Goal: Transaction & Acquisition: Purchase product/service

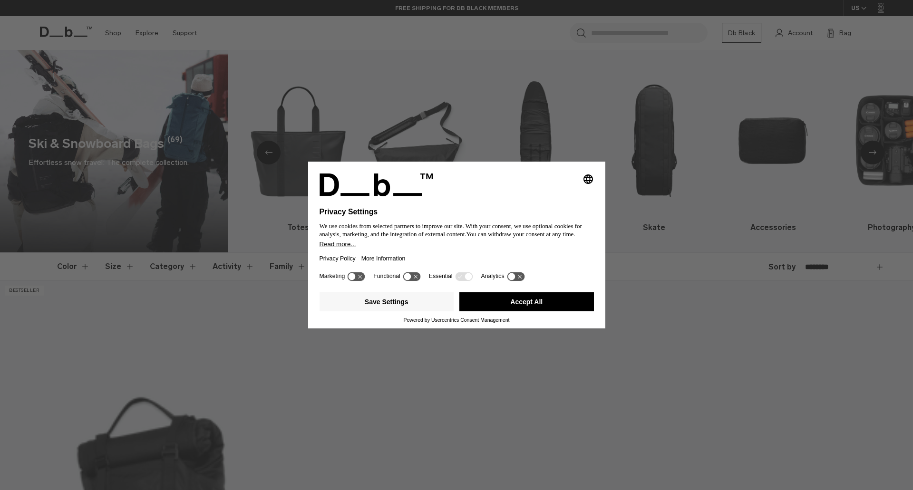
click at [480, 306] on button "Accept All" at bounding box center [527, 302] width 135 height 19
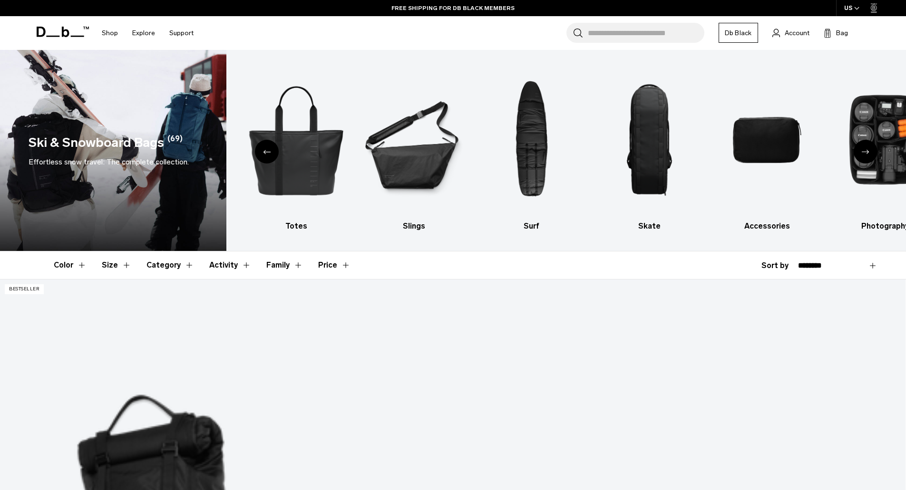
click at [180, 266] on button "Category" at bounding box center [171, 266] width 48 height 28
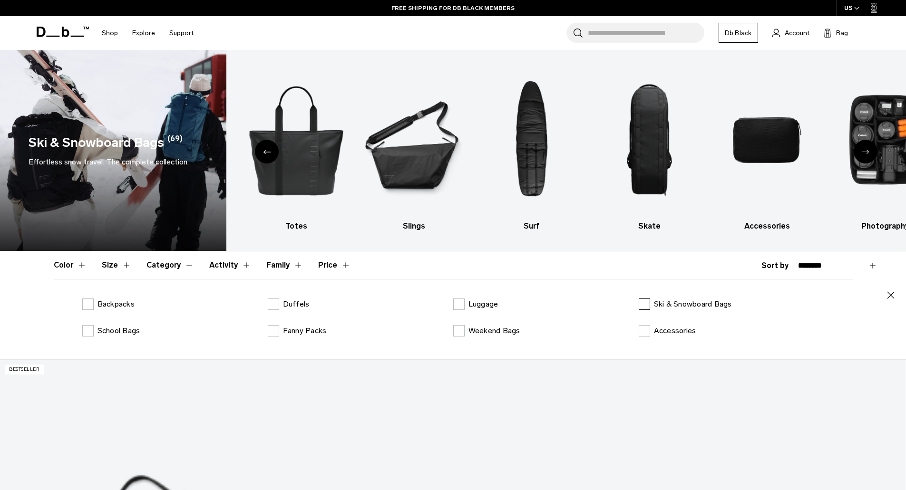
click at [649, 304] on label "Ski & Snowboard Bags" at bounding box center [685, 304] width 93 height 11
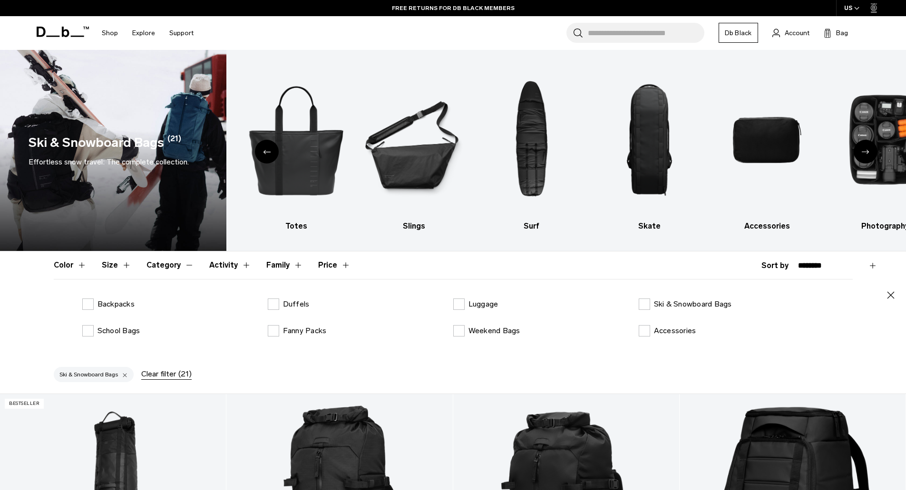
click at [892, 296] on icon "button" at bounding box center [890, 295] width 11 height 11
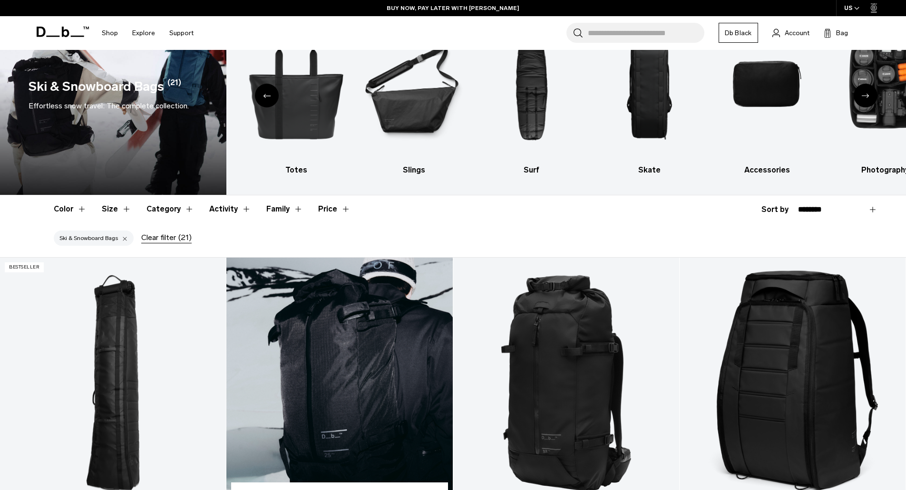
scroll to position [143, 0]
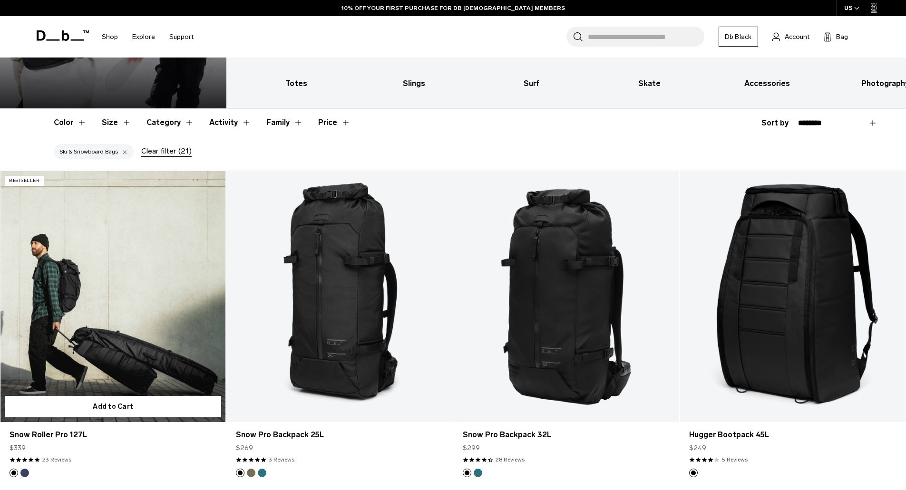
click at [131, 343] on link "Snow Roller Pro 127L" at bounding box center [113, 296] width 226 height 251
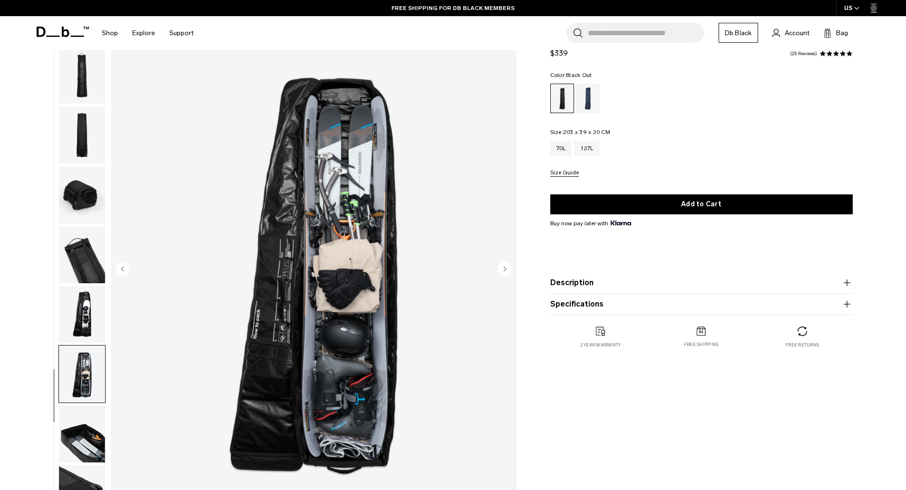
click at [88, 314] on img "button" at bounding box center [82, 314] width 46 height 57
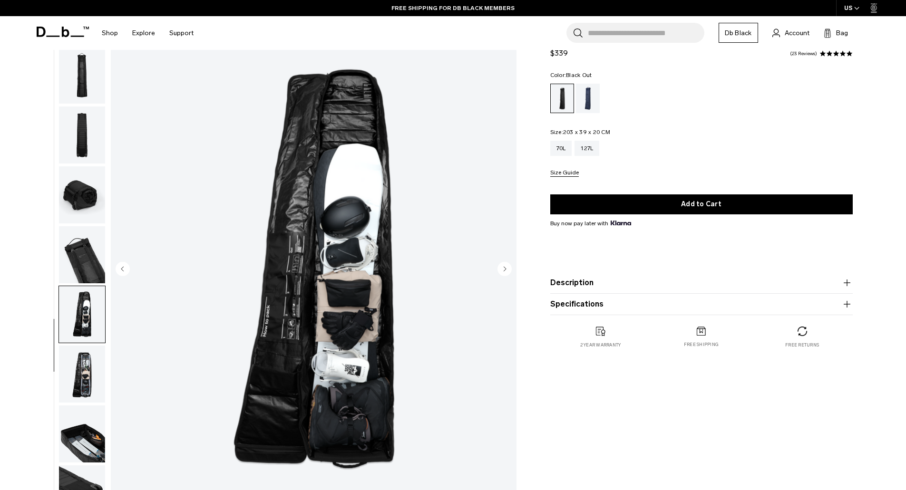
click at [83, 369] on img "button" at bounding box center [82, 374] width 46 height 57
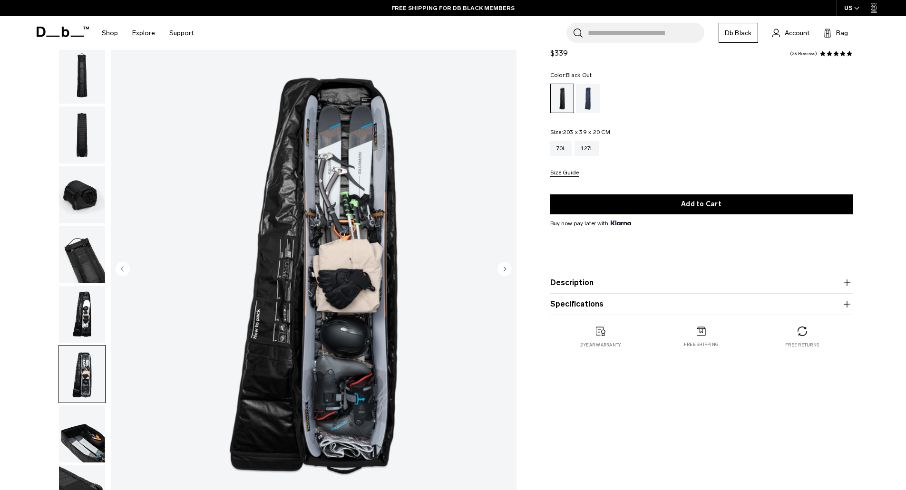
click at [88, 317] on img "button" at bounding box center [82, 314] width 46 height 57
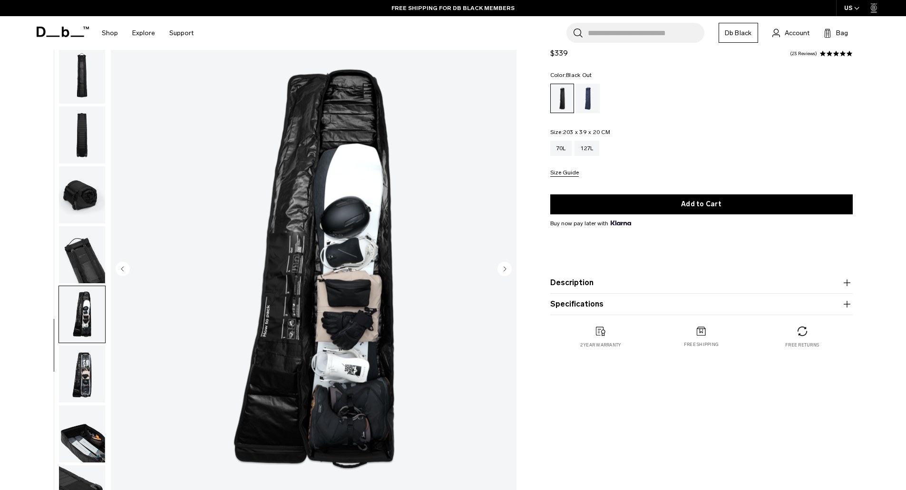
click at [82, 353] on img "button" at bounding box center [82, 374] width 46 height 57
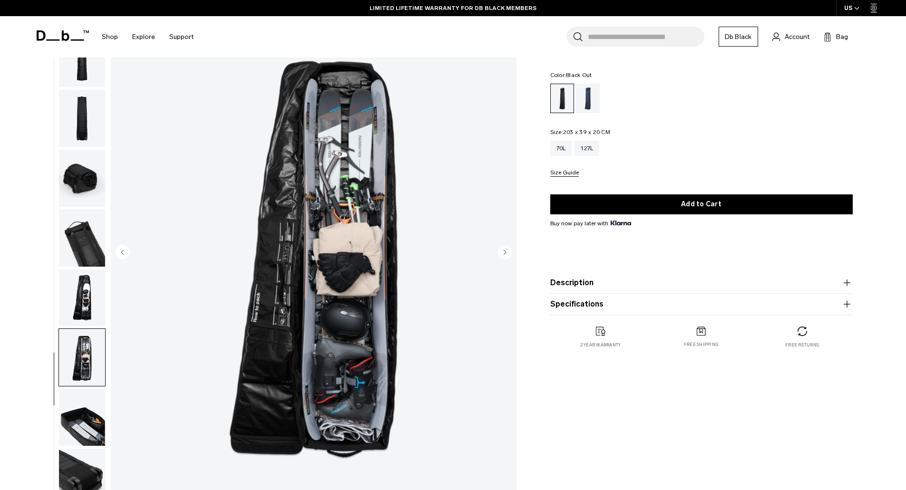
scroll to position [48, 0]
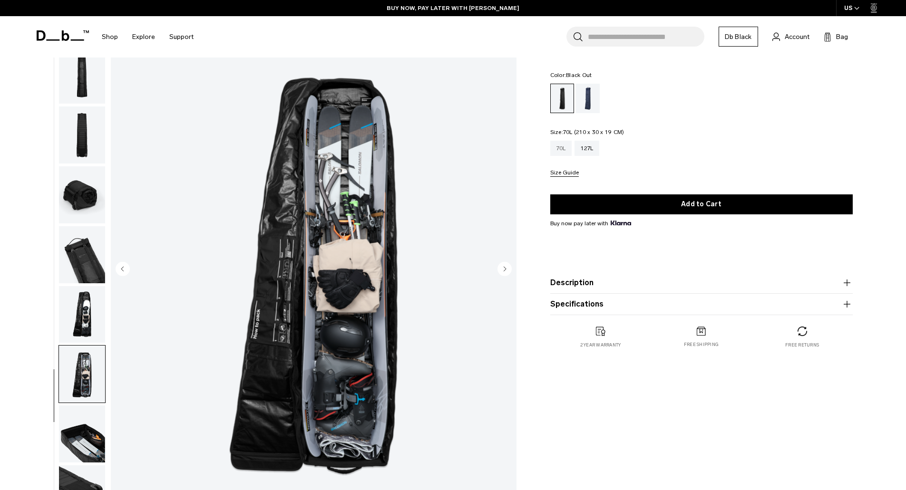
click at [568, 151] on div "70L" at bounding box center [561, 148] width 22 height 15
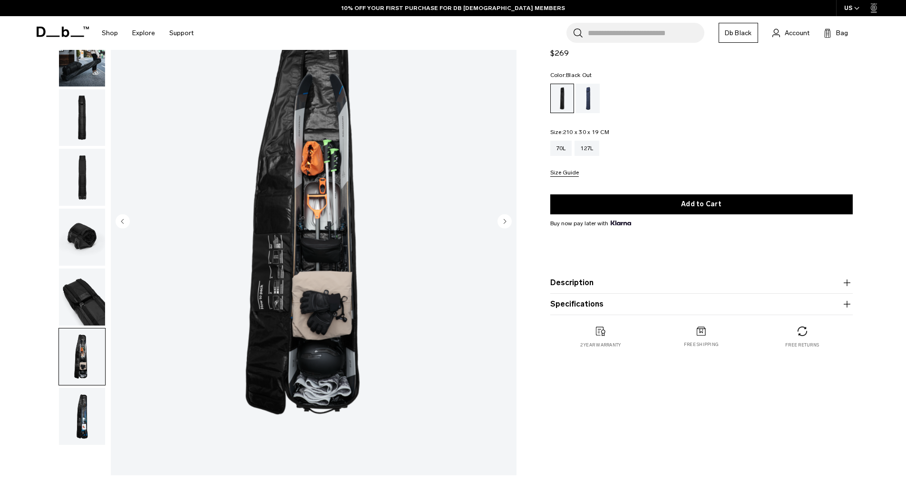
click at [86, 401] on img "button" at bounding box center [82, 416] width 46 height 57
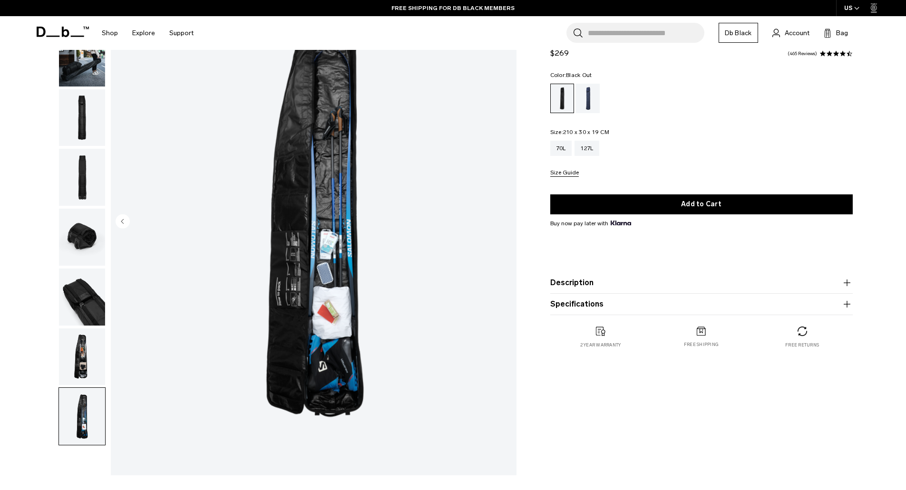
click at [84, 353] on img "button" at bounding box center [82, 357] width 46 height 57
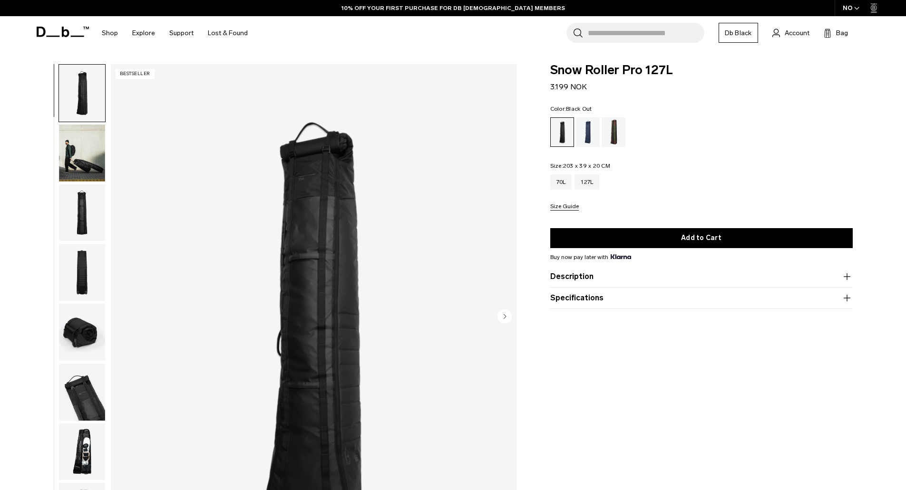
click at [683, 143] on ul at bounding box center [701, 132] width 303 height 29
click at [854, 0] on div "NO" at bounding box center [851, 8] width 33 height 16
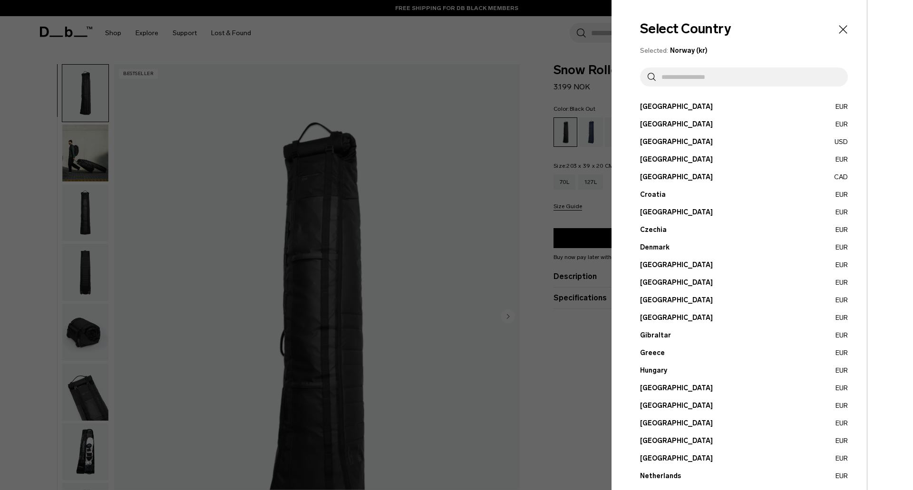
click at [689, 85] on input "text" at bounding box center [748, 77] width 185 height 19
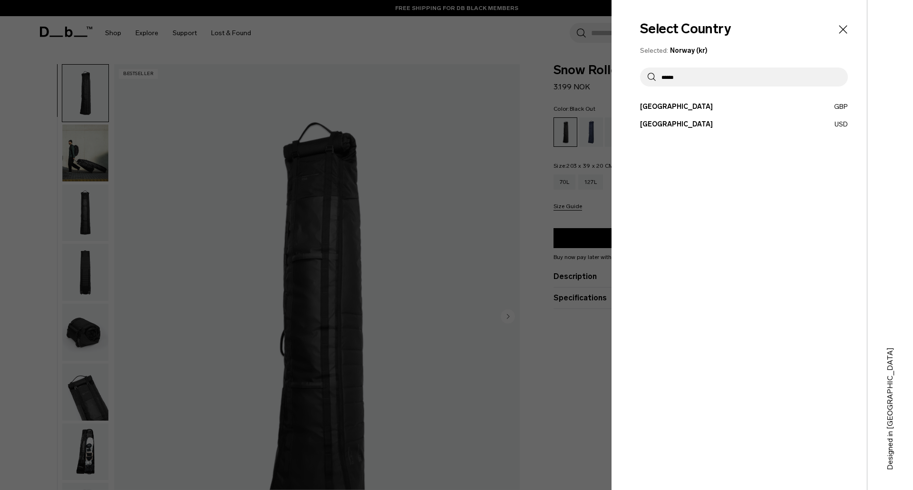
type input "******"
click at [658, 121] on button "United States USD" at bounding box center [744, 124] width 208 height 10
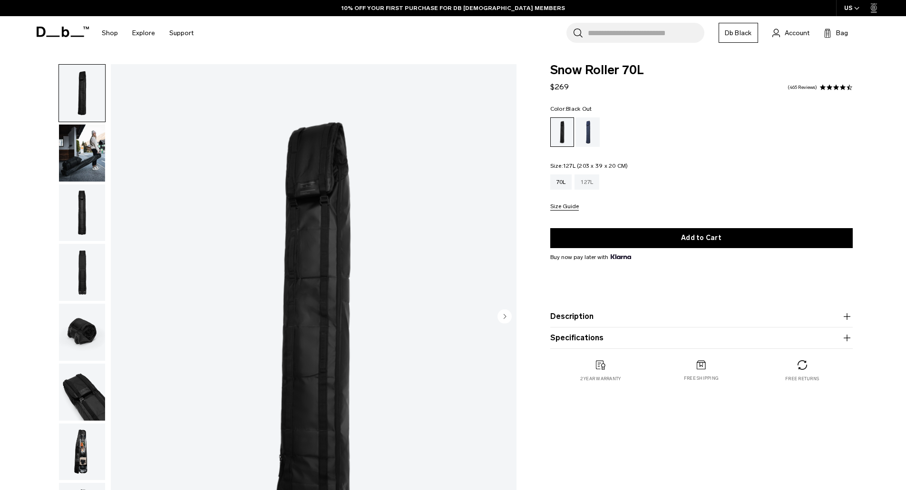
drag, startPoint x: 0, startPoint y: 0, endPoint x: 593, endPoint y: 184, distance: 620.6
click at [593, 184] on div "127L" at bounding box center [587, 182] width 25 height 15
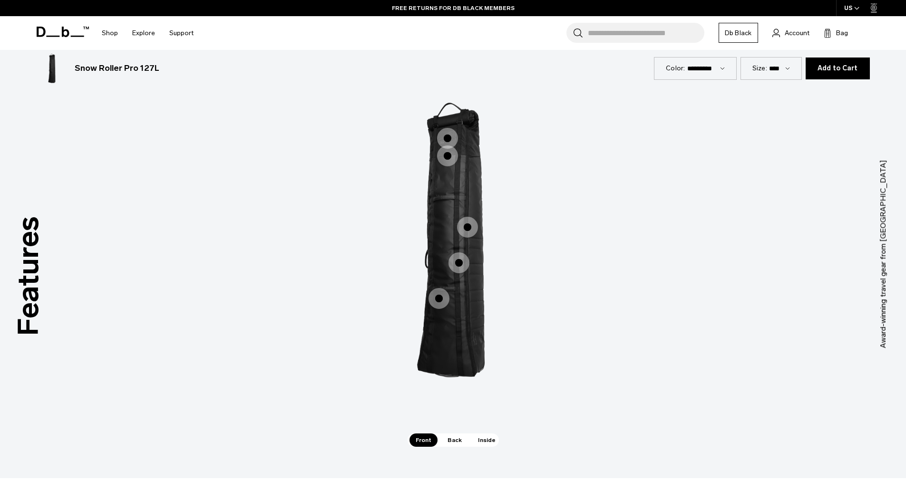
scroll to position [1808, 0]
click at [489, 444] on span "Inside" at bounding box center [487, 442] width 30 height 13
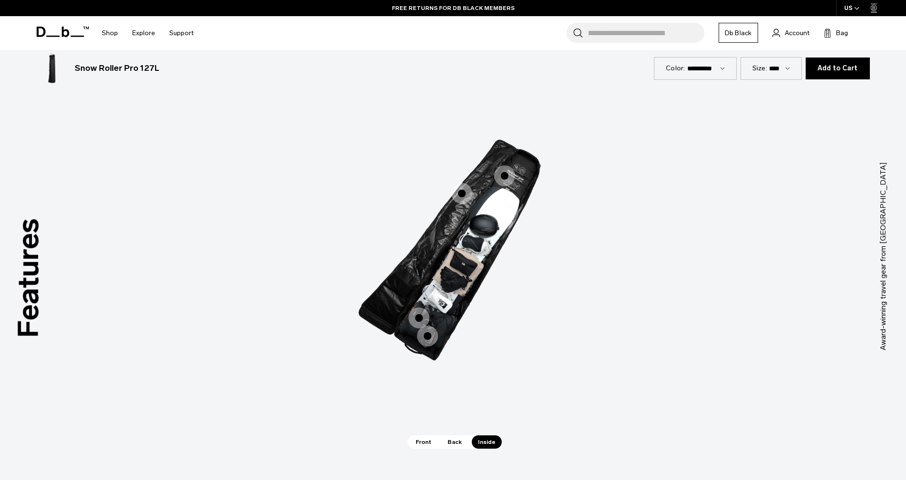
click at [420, 319] on div "Packing Ribs" at bounding box center [415, 324] width 21 height 21
click at [427, 332] on span "3 / 3" at bounding box center [427, 336] width 21 height 21
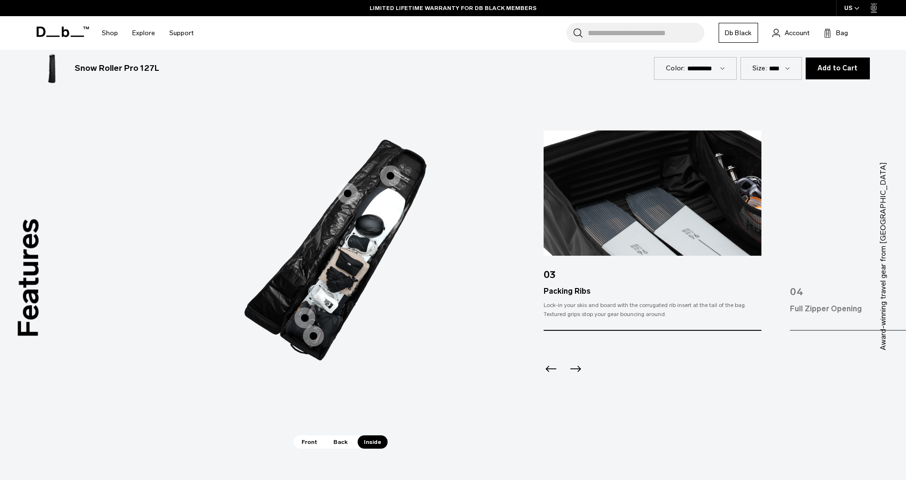
click at [312, 316] on span "3 / 3" at bounding box center [304, 318] width 21 height 21
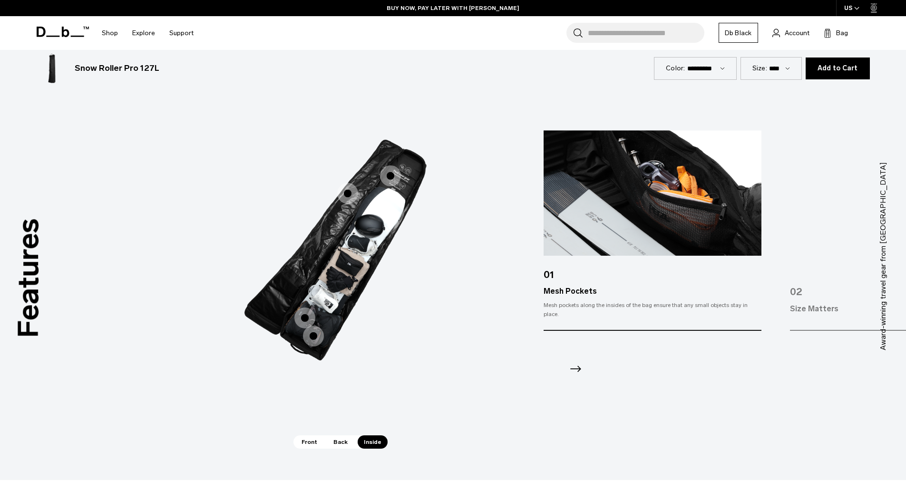
click at [352, 195] on span "3 / 3" at bounding box center [347, 193] width 21 height 21
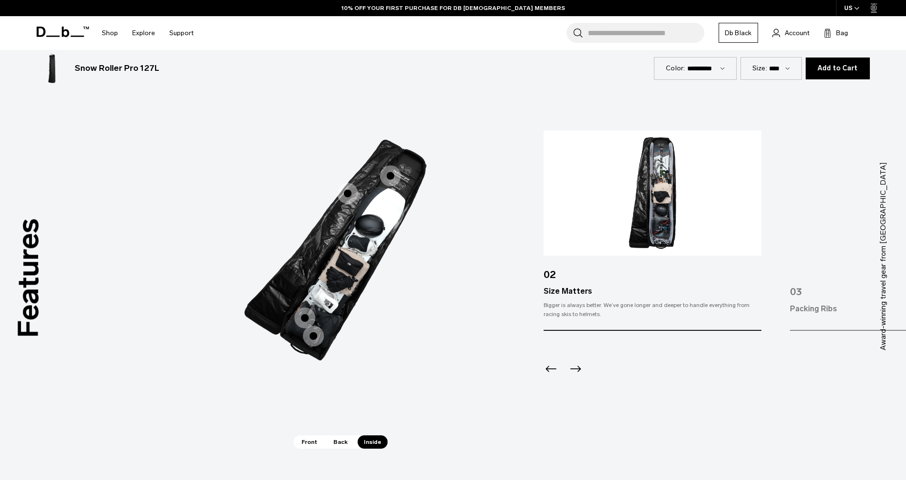
click at [398, 179] on span "3 / 3" at bounding box center [390, 176] width 21 height 21
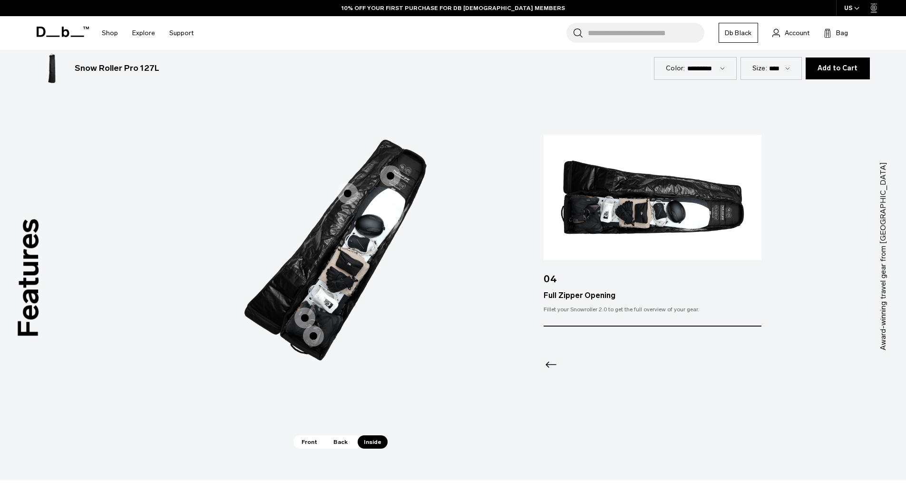
click at [311, 318] on span "3 / 3" at bounding box center [304, 318] width 21 height 21
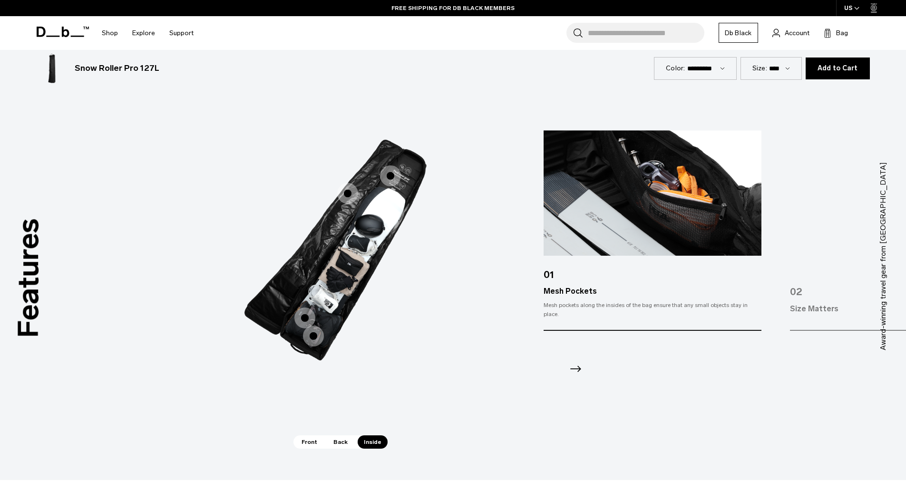
click at [323, 334] on span "3 / 3" at bounding box center [313, 336] width 21 height 21
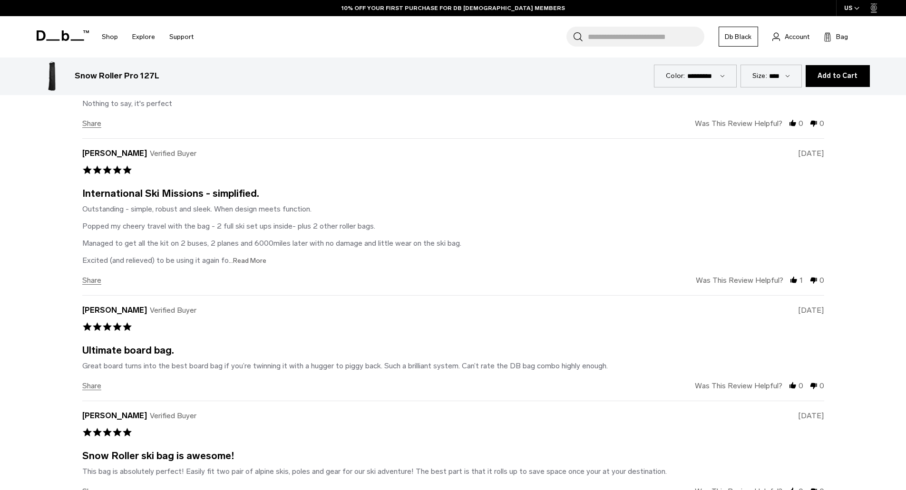
scroll to position [3235, 0]
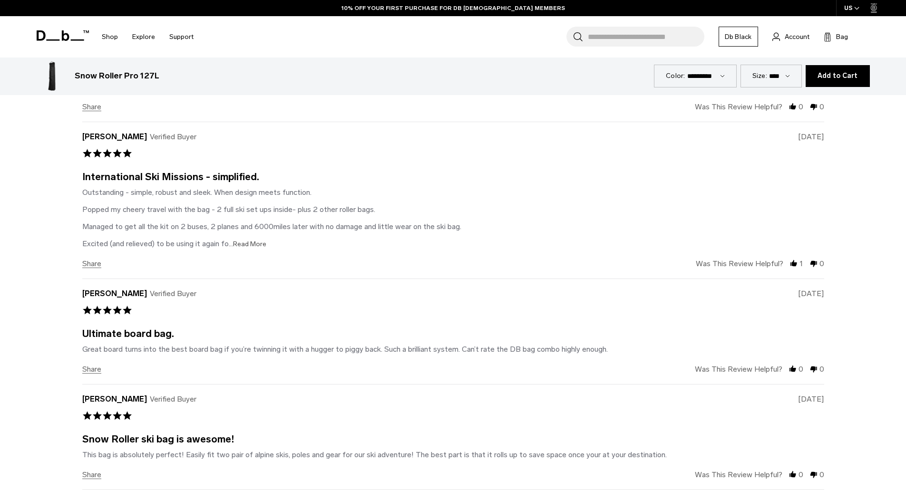
click at [245, 247] on span "...Read More" at bounding box center [248, 244] width 38 height 8
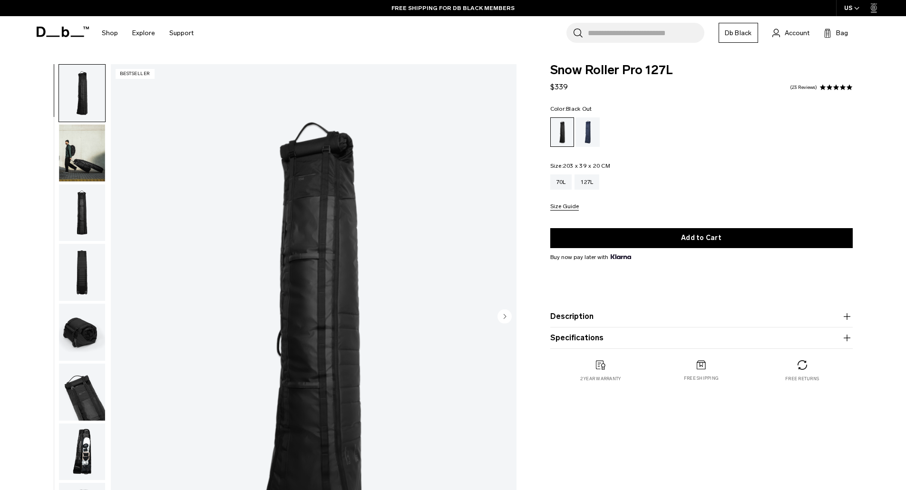
scroll to position [48, 0]
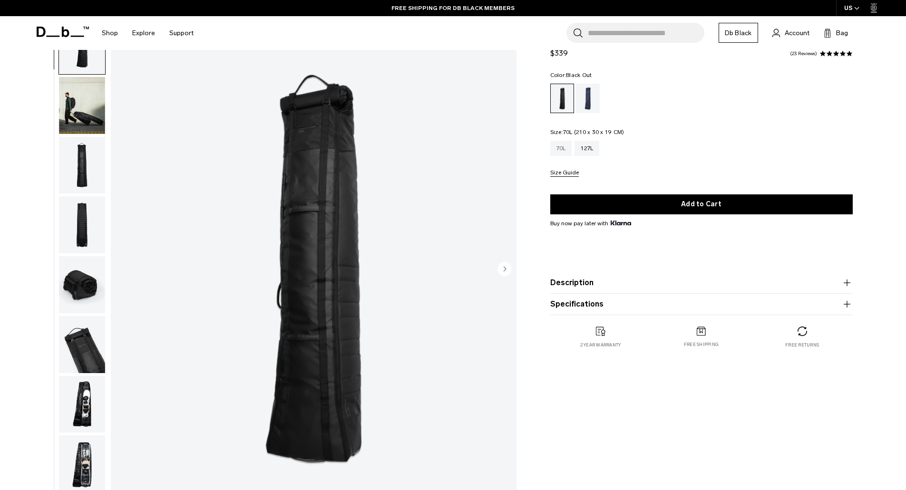
click at [558, 146] on div "70L" at bounding box center [561, 148] width 22 height 15
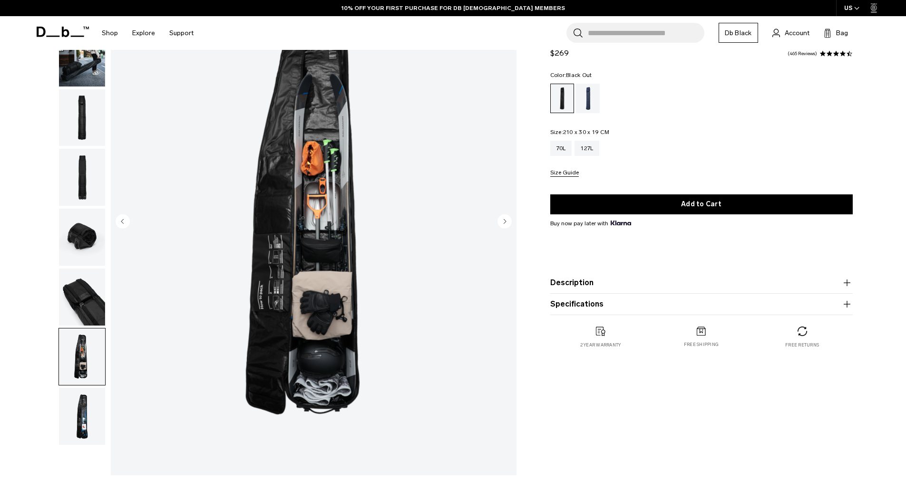
click at [88, 412] on img "button" at bounding box center [82, 416] width 46 height 57
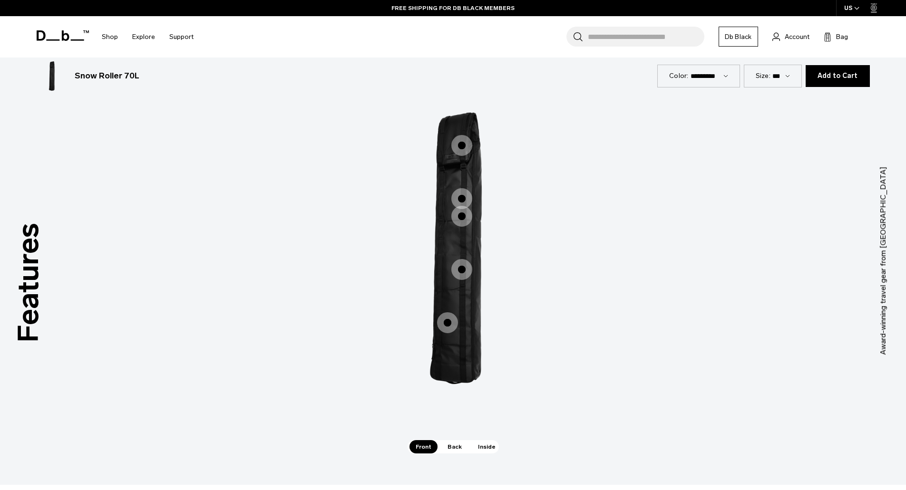
scroll to position [1380, 0]
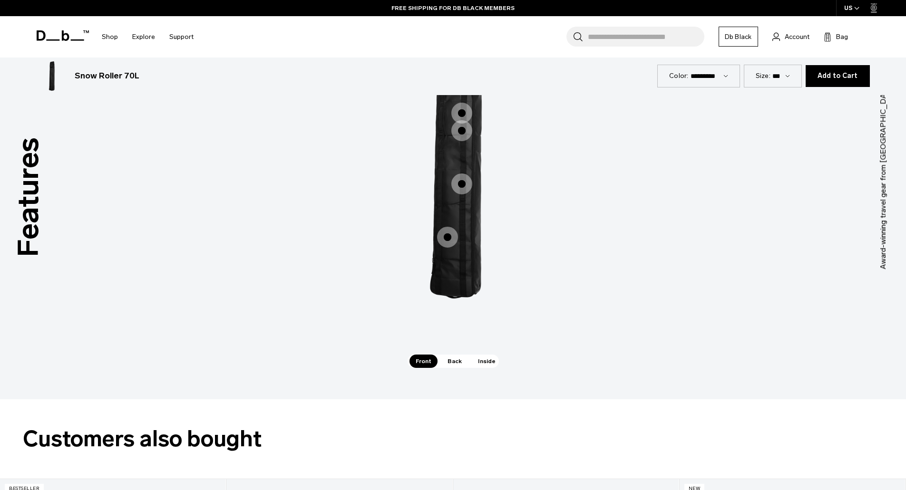
click at [485, 364] on span "Inside" at bounding box center [487, 361] width 30 height 13
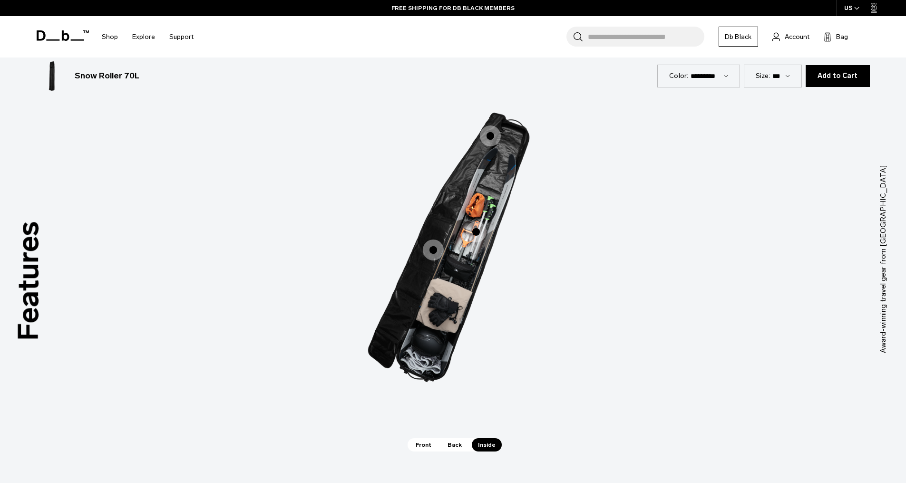
scroll to position [1284, 0]
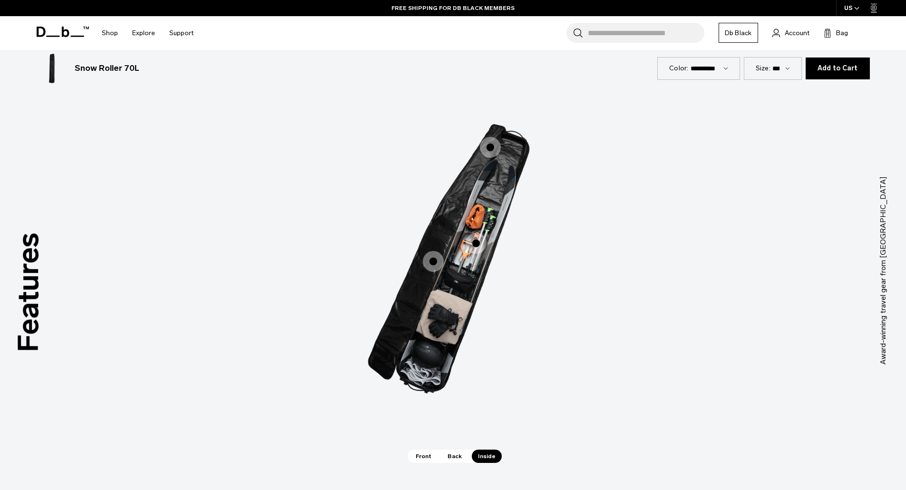
click at [492, 148] on span "3 / 3" at bounding box center [490, 147] width 21 height 21
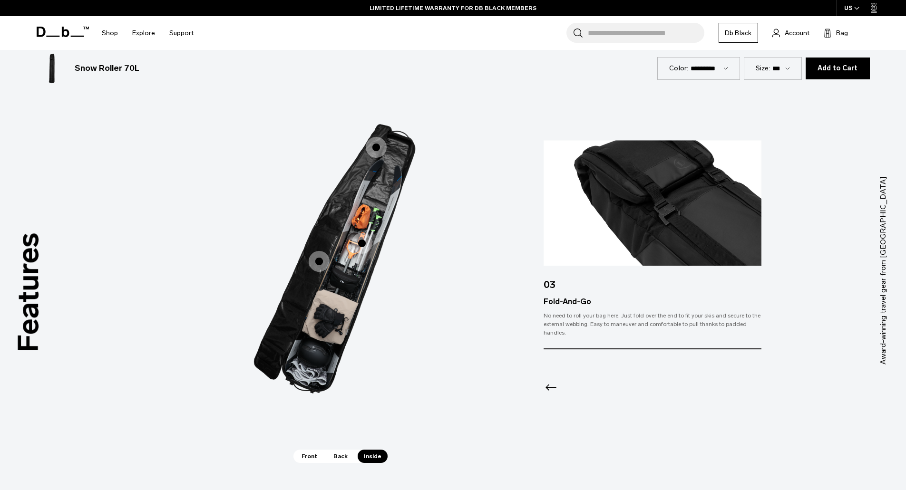
click at [322, 255] on span "3 / 3" at bounding box center [319, 261] width 21 height 21
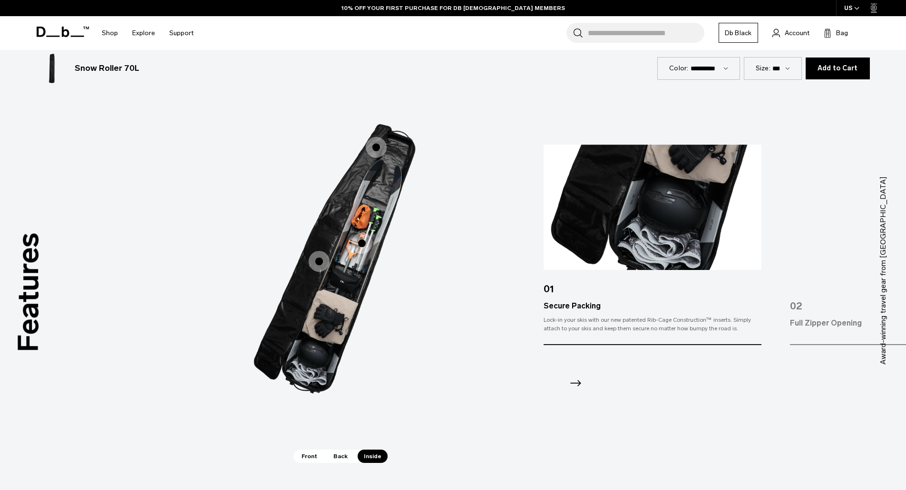
click at [337, 453] on span "Back" at bounding box center [340, 456] width 27 height 13
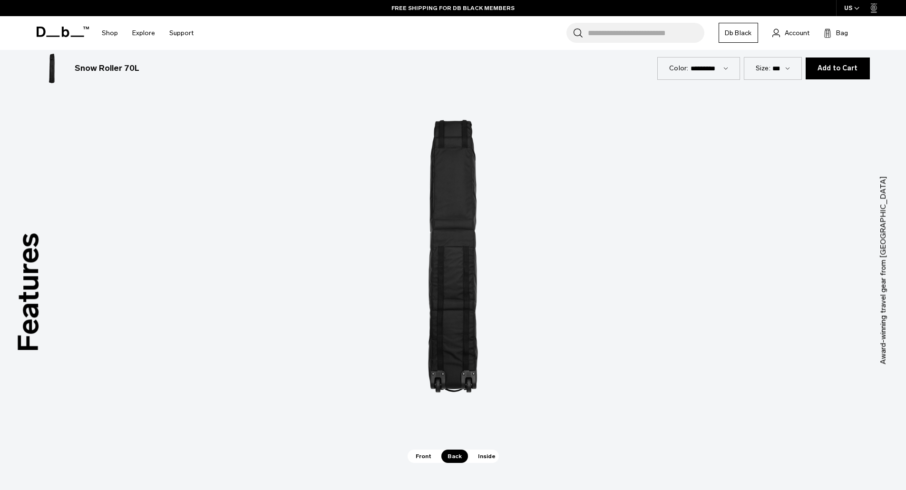
click at [422, 460] on span "Front" at bounding box center [424, 456] width 28 height 13
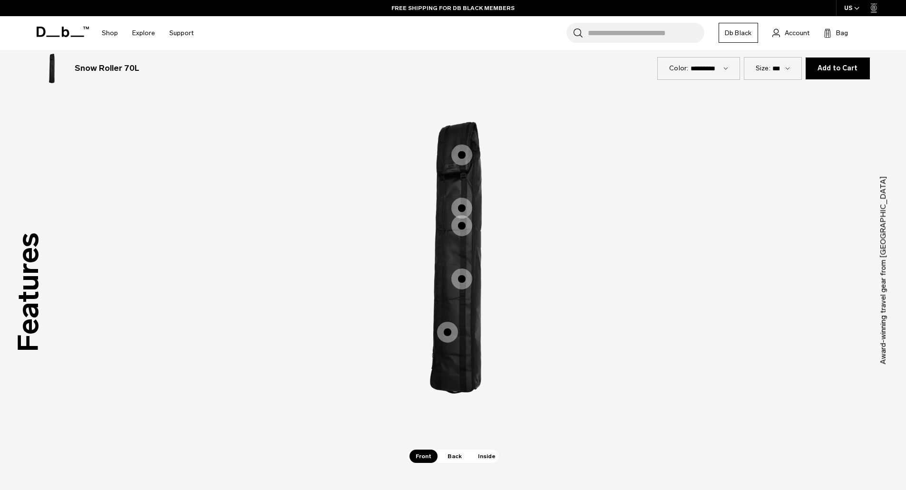
click at [452, 337] on span "1 / 3" at bounding box center [447, 332] width 21 height 21
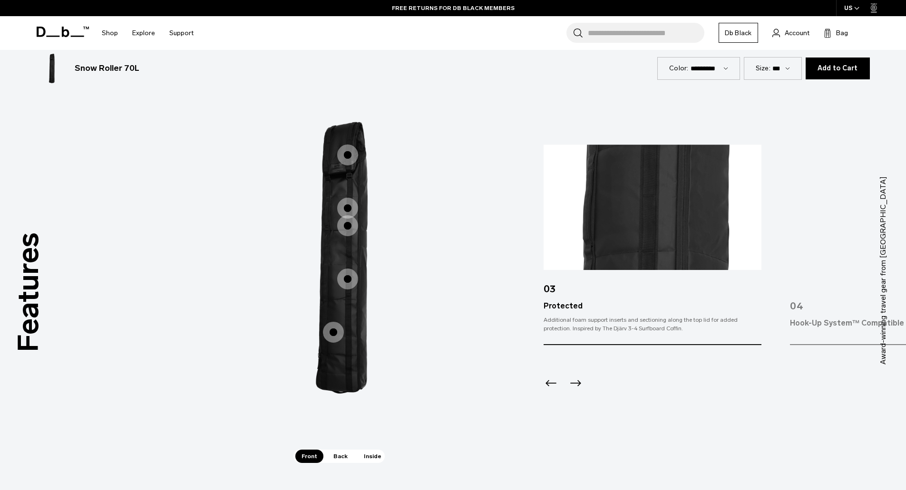
click at [353, 278] on span "1 / 3" at bounding box center [347, 279] width 21 height 21
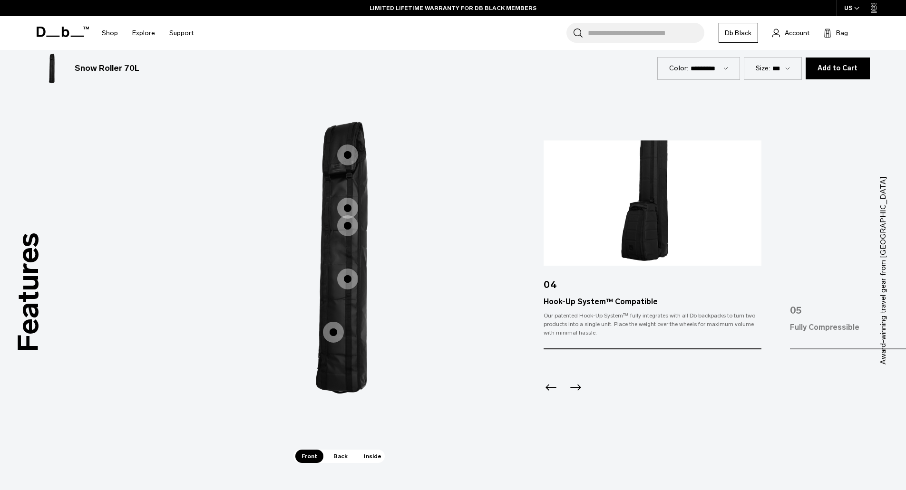
click at [350, 230] on span "1 / 3" at bounding box center [347, 226] width 21 height 21
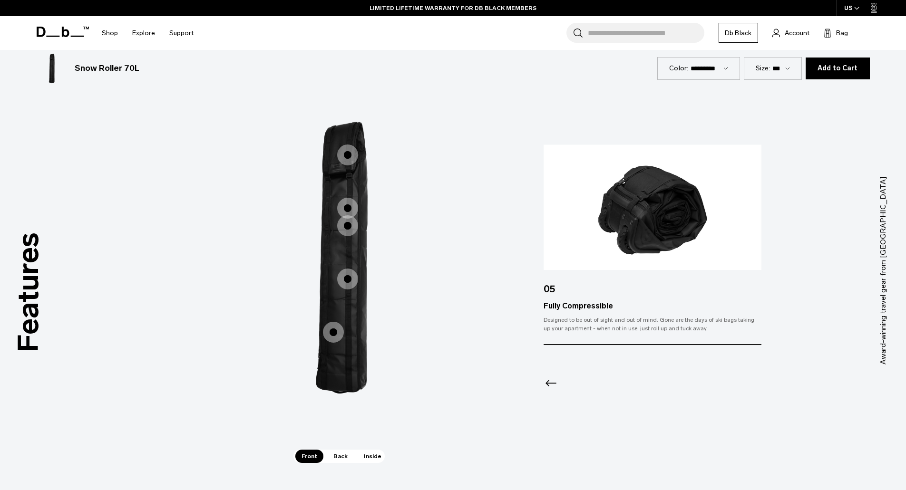
click at [352, 206] on span "1 / 3" at bounding box center [347, 208] width 21 height 21
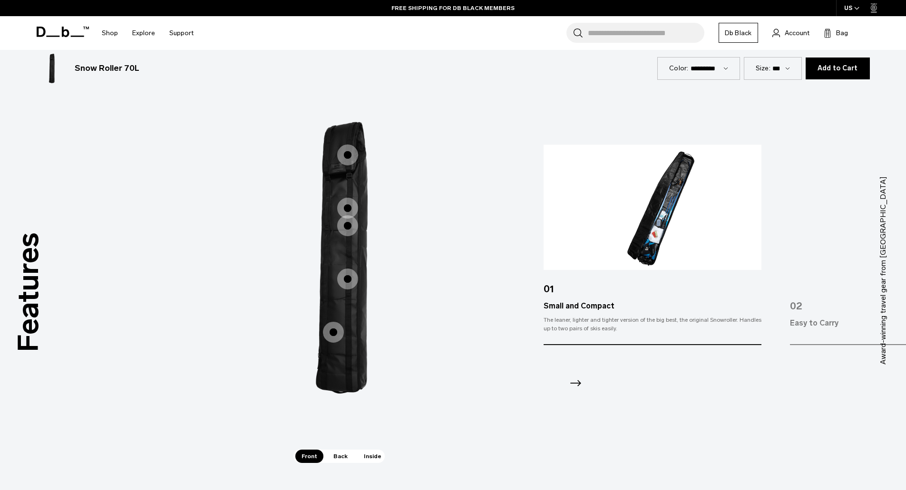
click at [352, 162] on span "1 / 3" at bounding box center [347, 155] width 21 height 21
